Goal: Transaction & Acquisition: Purchase product/service

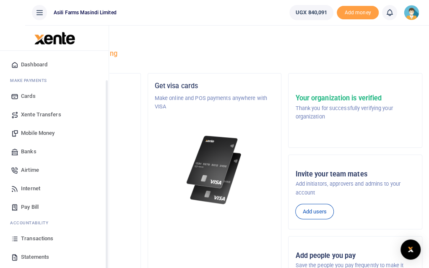
scroll to position [31, 0]
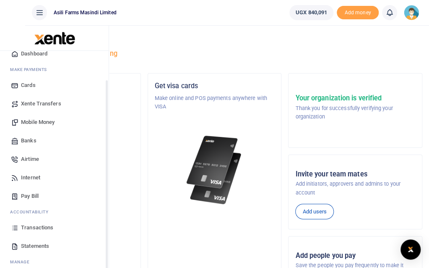
click at [40, 223] on span "Transactions" at bounding box center [37, 227] width 32 height 8
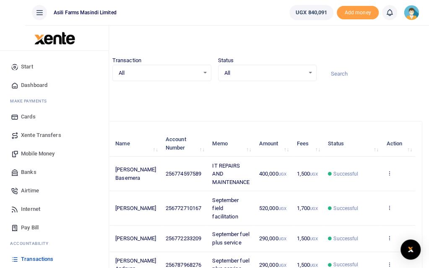
click at [30, 168] on span "Banks" at bounding box center [29, 172] width 16 height 8
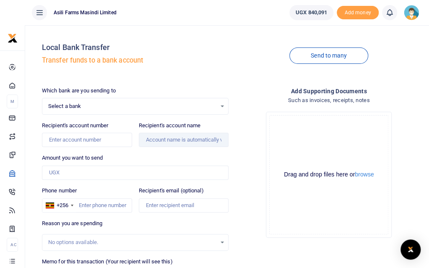
click at [136, 106] on span "Select a bank" at bounding box center [132, 106] width 169 height 8
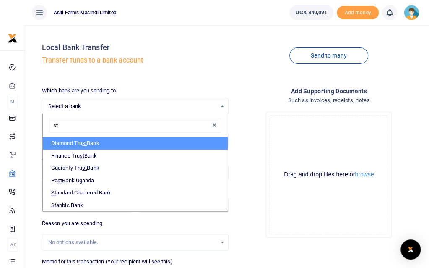
type input "sta"
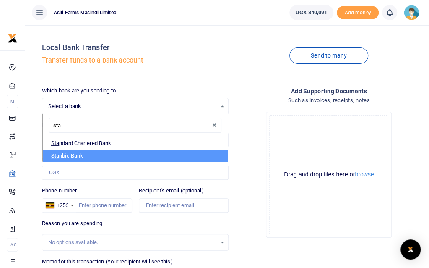
click at [128, 155] on li "Sta nbic Bank" at bounding box center [136, 155] width 186 height 13
select select "STANBIC"
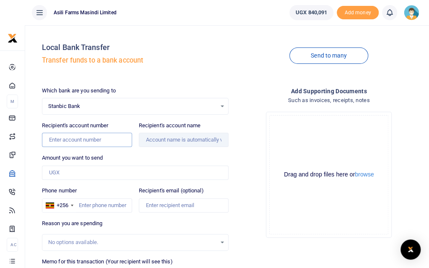
click at [120, 137] on input "Recipient's account number" at bounding box center [87, 140] width 90 height 14
type input "9030026952726"
click at [116, 167] on input "Amount you want to send" at bounding box center [135, 172] width 187 height 14
type input "100,000"
type input "Brian Ivan Katende"
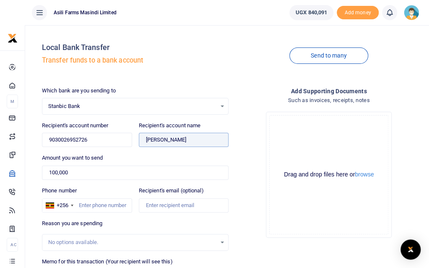
drag, startPoint x: 215, startPoint y: 141, endPoint x: 161, endPoint y: 141, distance: 54.1
click at [161, 141] on input "Found" at bounding box center [184, 140] width 90 height 14
click at [102, 141] on input "9030026952726" at bounding box center [87, 140] width 90 height 14
click at [102, 140] on input "9030026952726" at bounding box center [87, 140] width 90 height 14
